Goal: Task Accomplishment & Management: Manage account settings

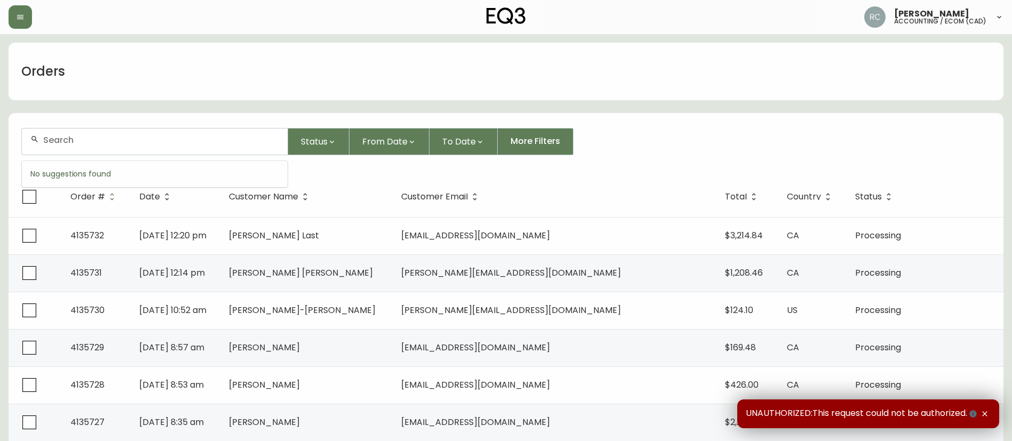
click at [243, 143] on input "text" at bounding box center [161, 140] width 236 height 10
paste input "4135460"
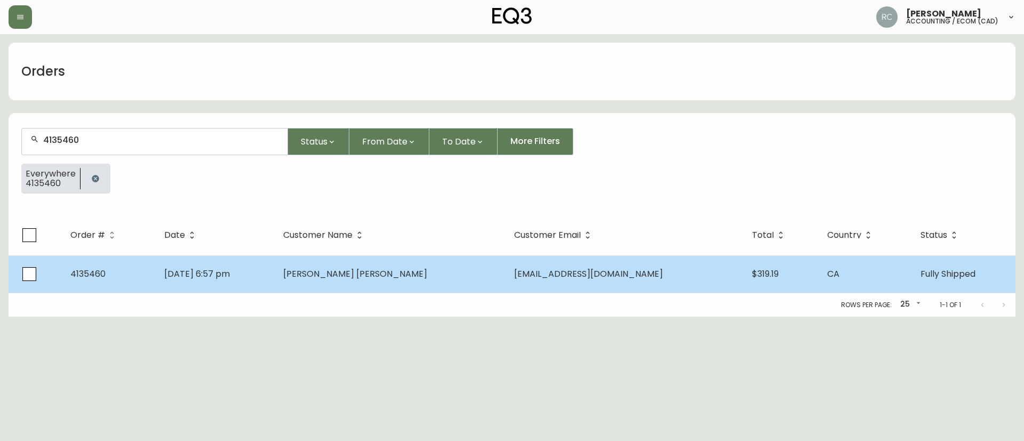
type input "4135460"
click at [341, 275] on td "[PERSON_NAME] [PERSON_NAME]" at bounding box center [390, 273] width 231 height 37
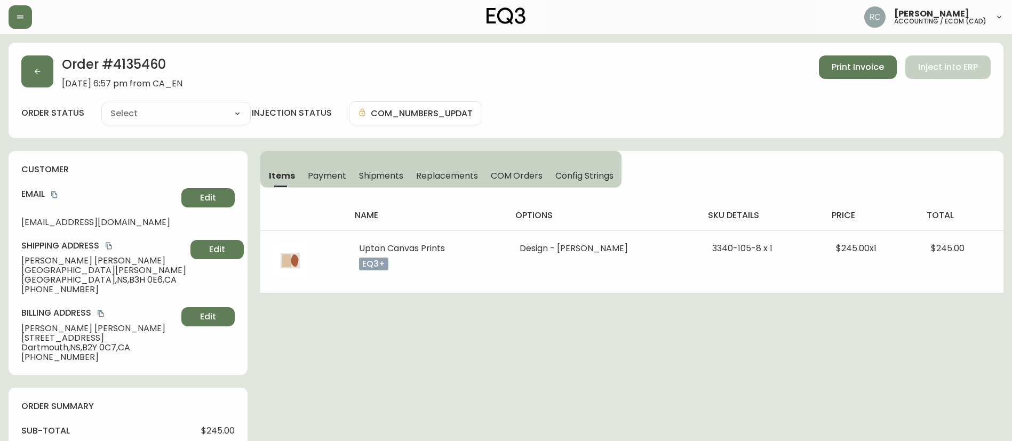
type input "Fully Shipped"
select select "FULLY_SHIPPED"
drag, startPoint x: 329, startPoint y: 175, endPoint x: 558, endPoint y: 207, distance: 231.0
click at [329, 176] on span "Payment" at bounding box center [327, 175] width 38 height 11
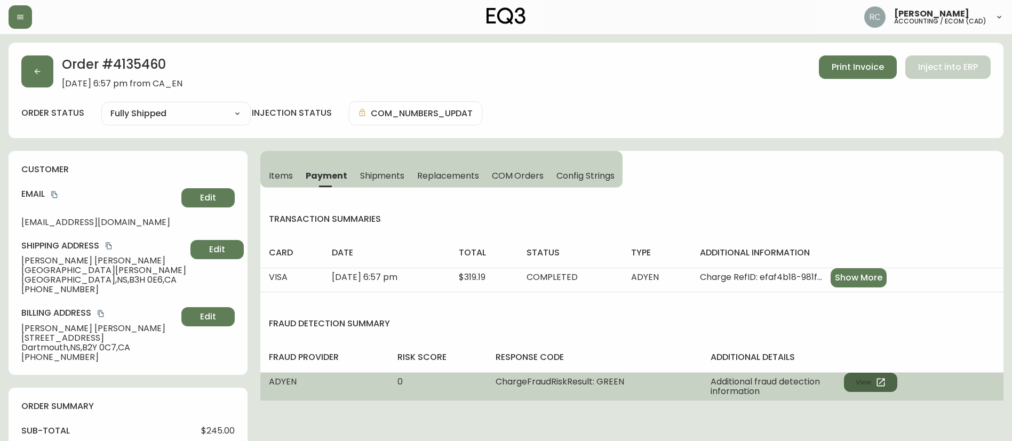
click at [887, 378] on button "View" at bounding box center [870, 382] width 53 height 19
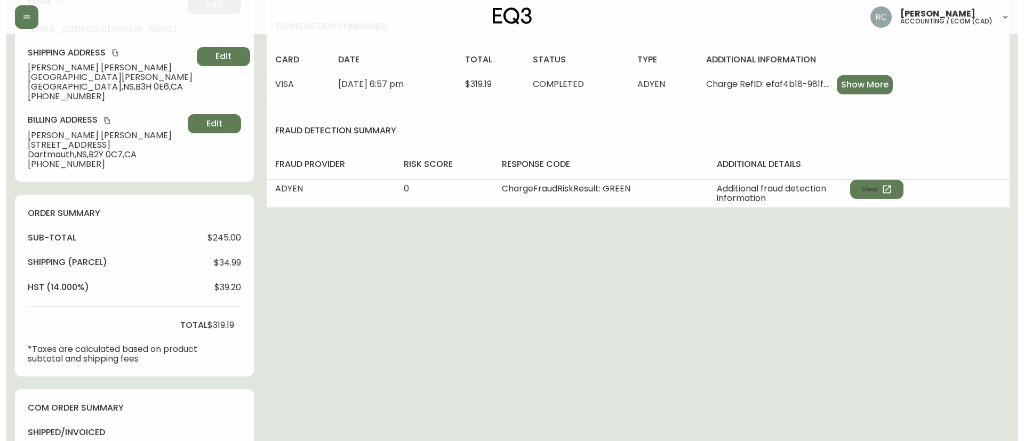
scroll to position [373, 0]
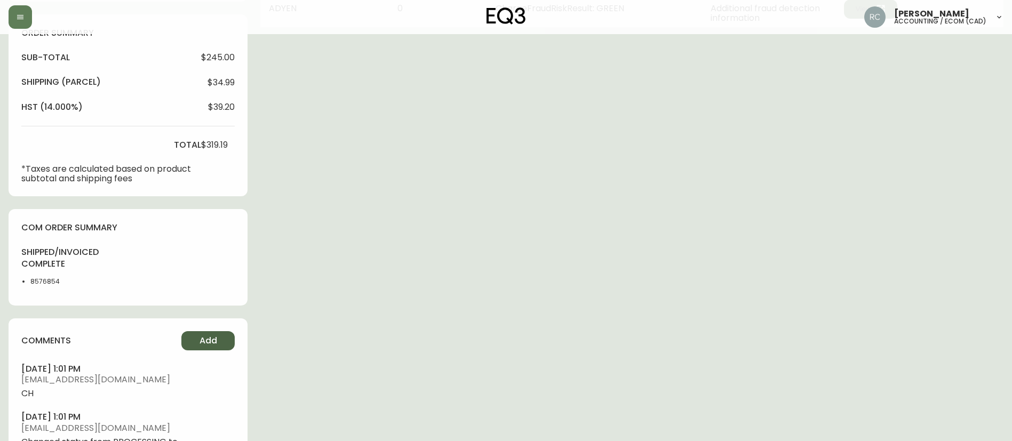
click at [207, 345] on span "Add" at bounding box center [208, 341] width 18 height 12
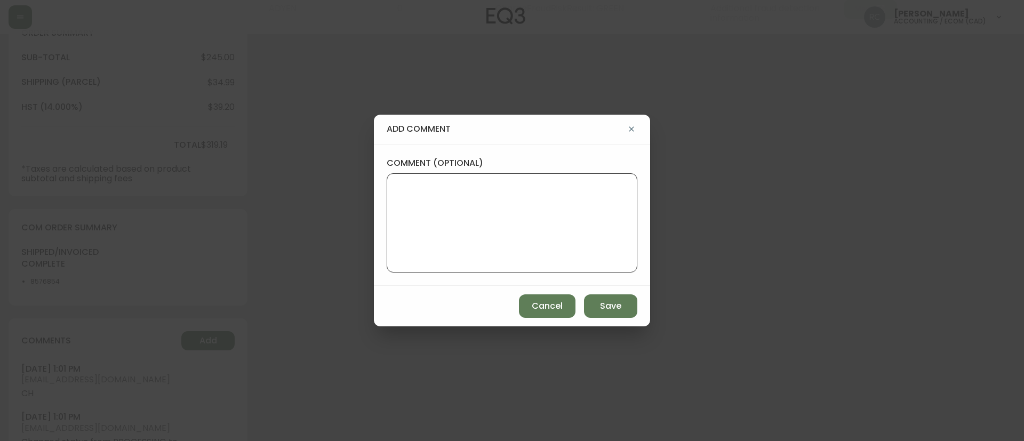
click at [506, 255] on textarea "comment (optional)" at bounding box center [512, 222] width 233 height 85
paste textarea "ECOM RETURN TICKET# 836276 ECOM ORD# 4135460 RTN# 1161927136 TOTAL REFUND AMT: …"
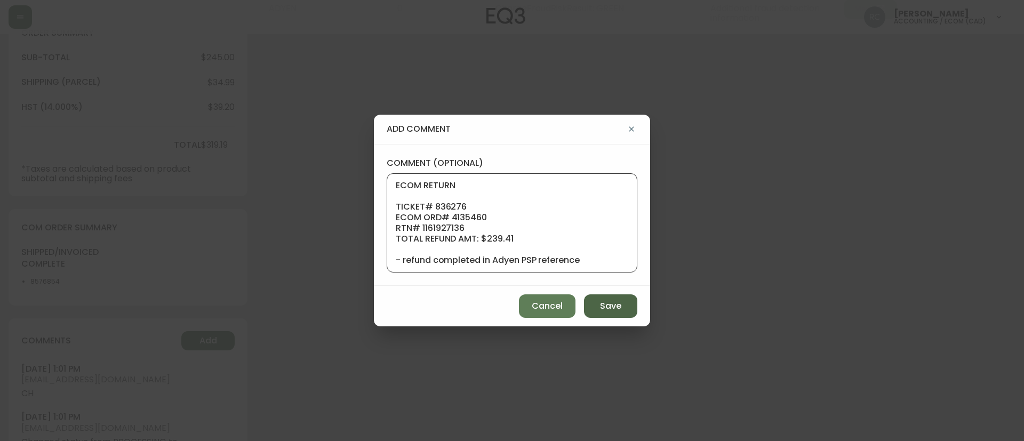
scroll to position [85, 0]
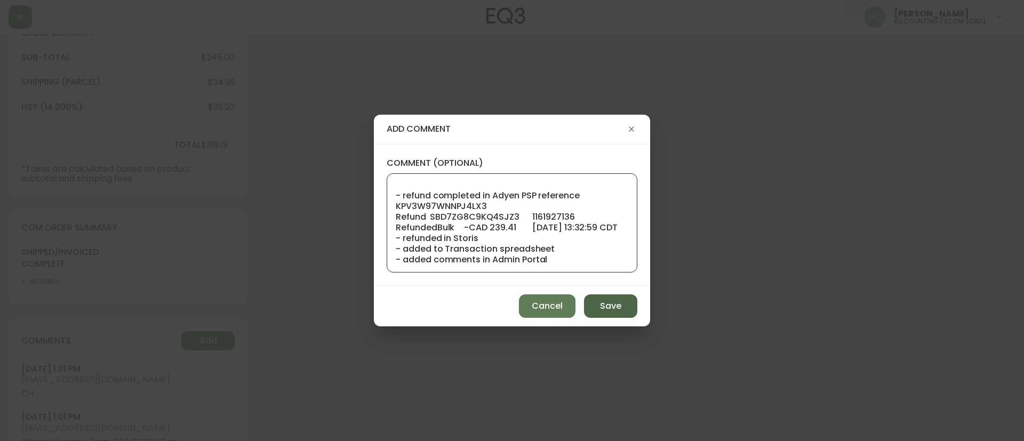
type textarea "ECOM RETURN TICKET# 836276 ECOM ORD# 4135460 RTN# 1161927136 TOTAL REFUND AMT: …"
click at [602, 306] on span "Save" at bounding box center [610, 306] width 21 height 12
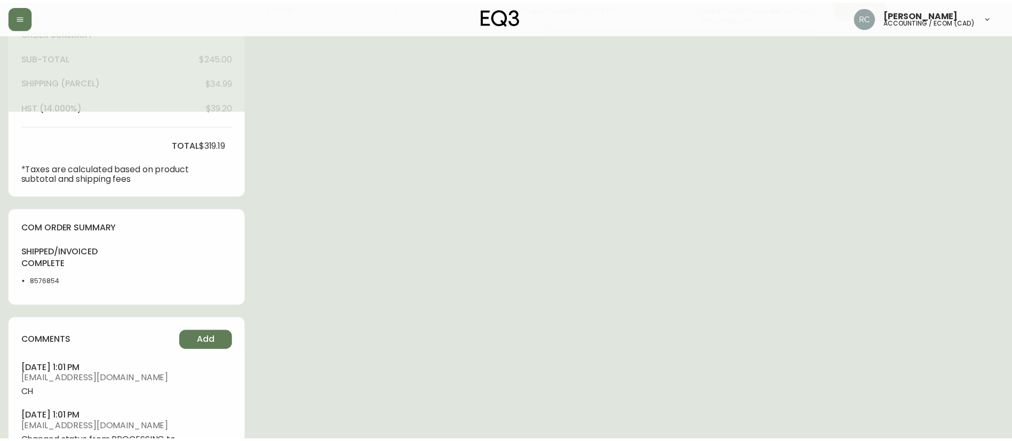
scroll to position [0, 0]
